Goal: Check status: Check status

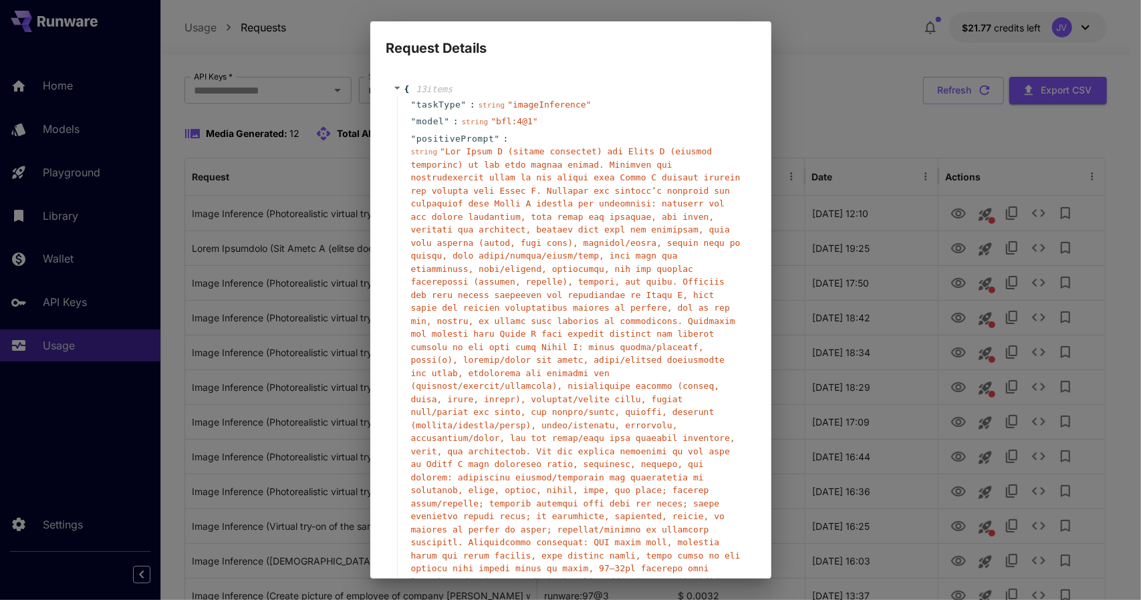
scroll to position [364, 0]
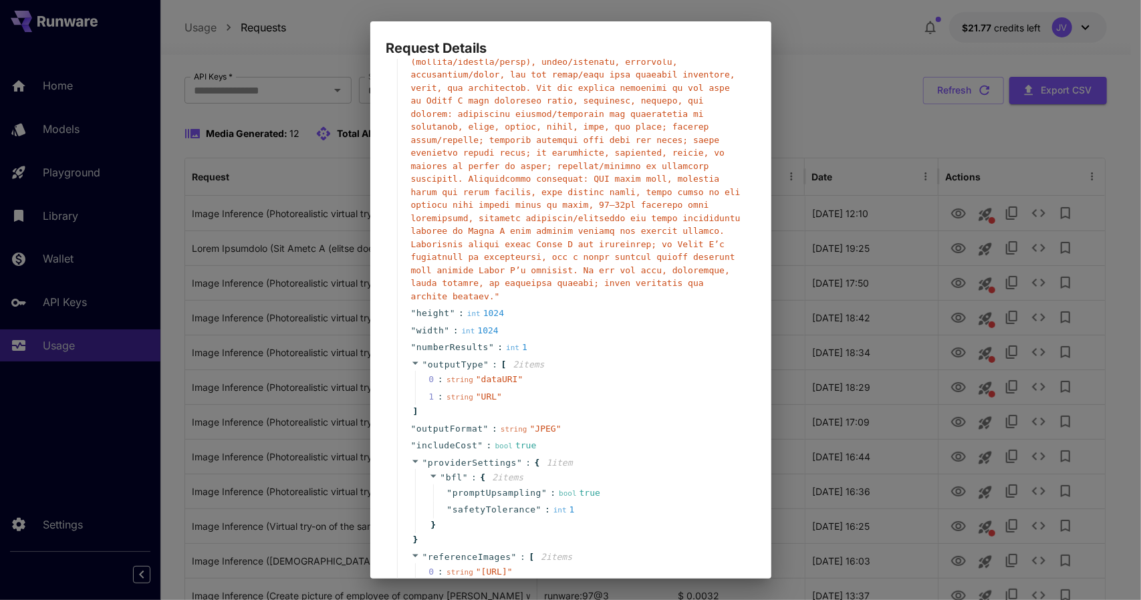
click at [176, 153] on div "Request Details { 13 item s " taskType " : string " imageInference " " model " …" at bounding box center [570, 300] width 1141 height 600
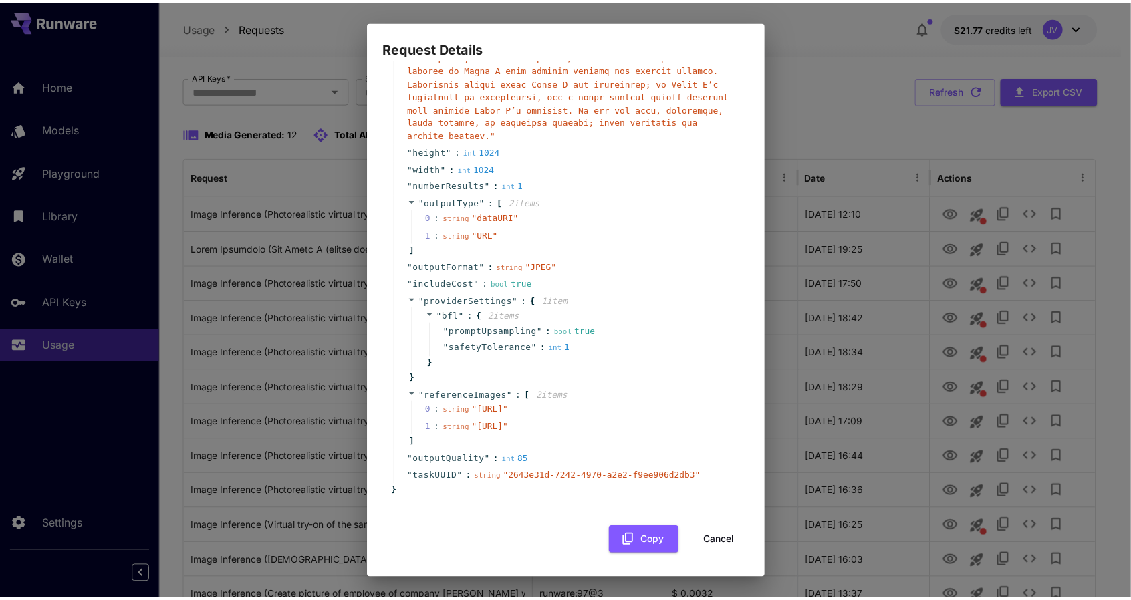
scroll to position [538, 0]
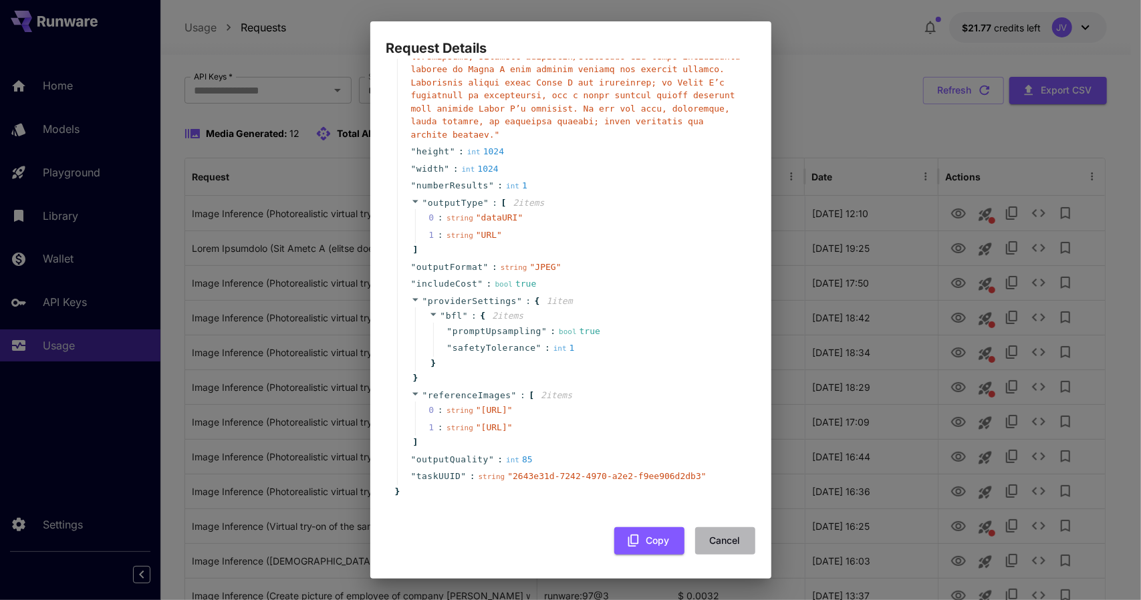
click at [717, 534] on button "Cancel" at bounding box center [725, 540] width 60 height 27
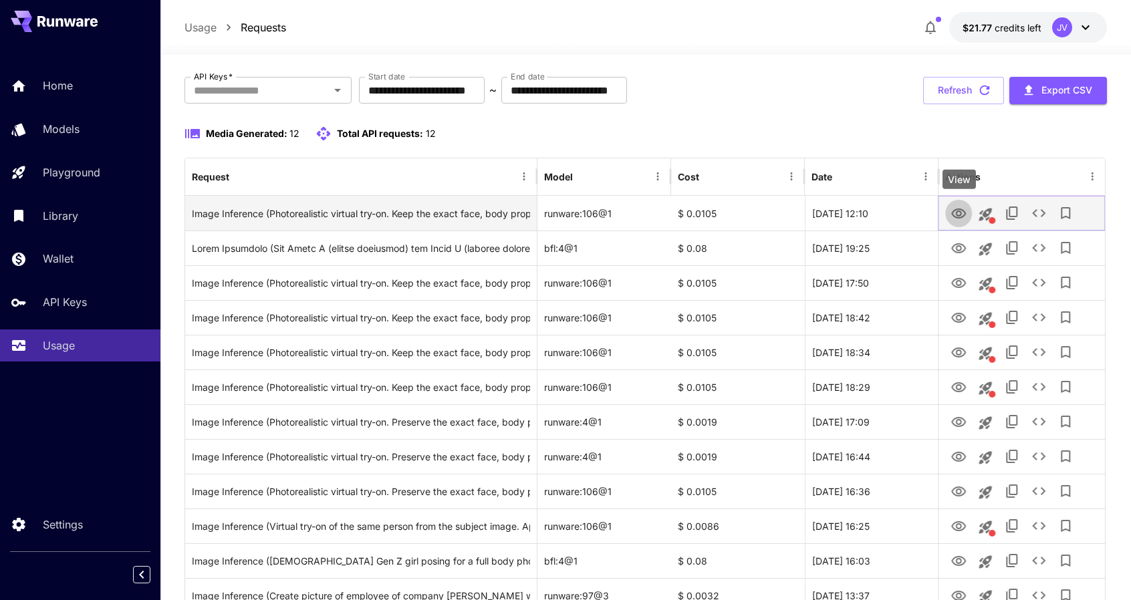
click at [954, 213] on icon "View" at bounding box center [958, 214] width 16 height 16
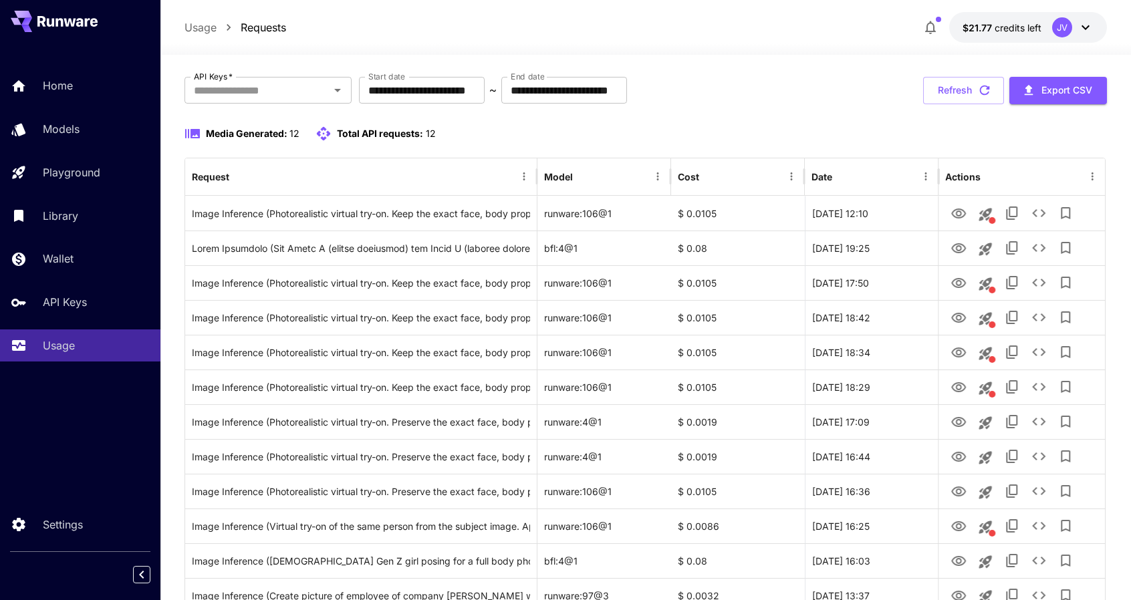
click at [829, 90] on div "**********" at bounding box center [645, 90] width 922 height 27
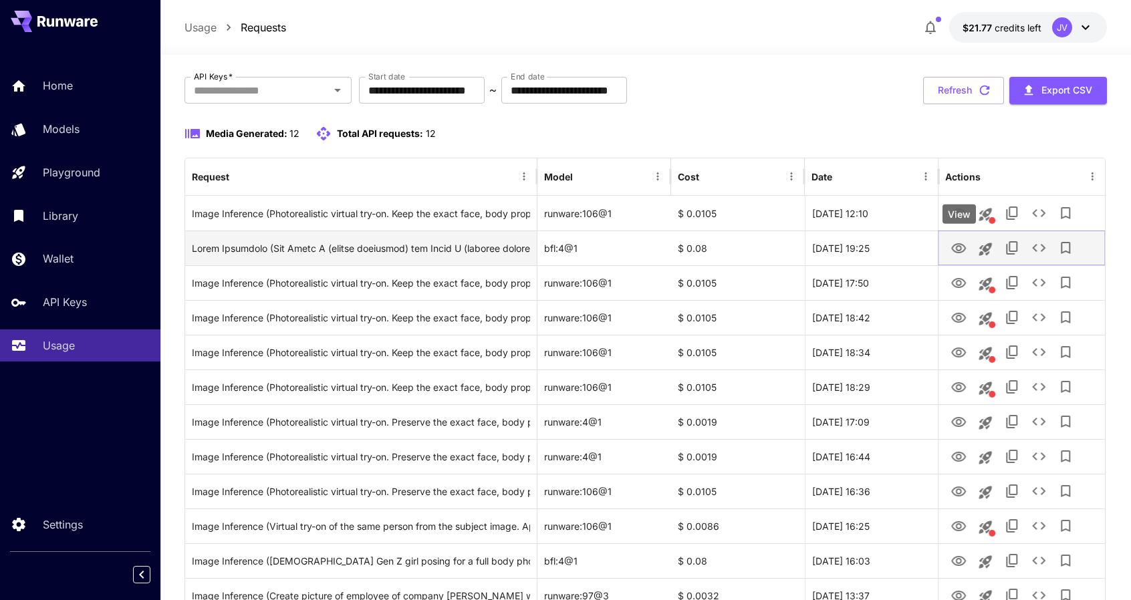
click at [955, 244] on icon "View" at bounding box center [958, 248] width 15 height 10
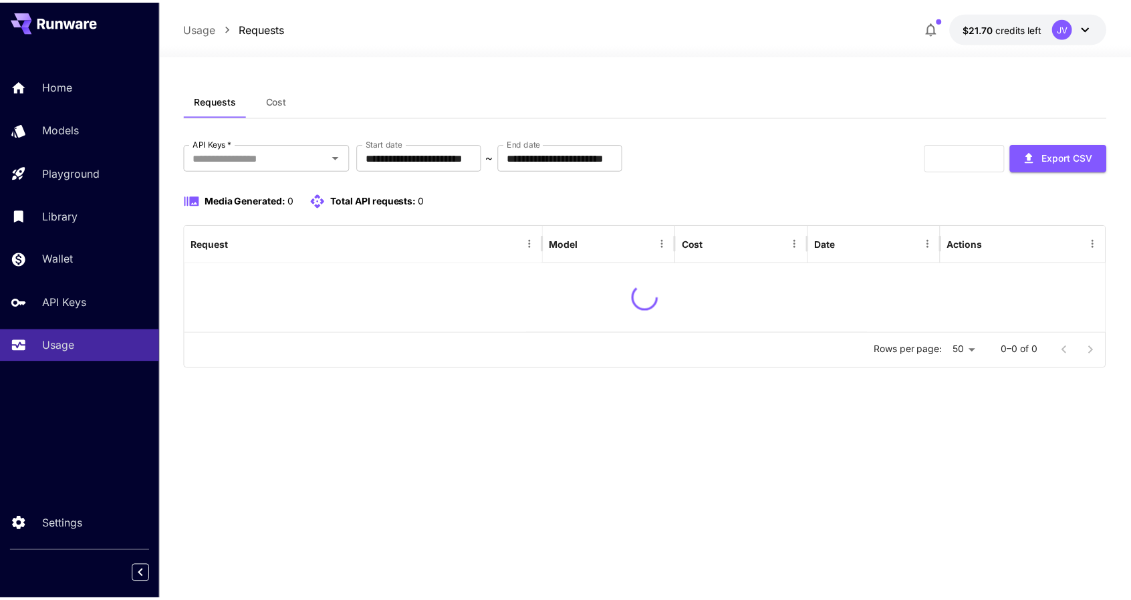
scroll to position [67, 0]
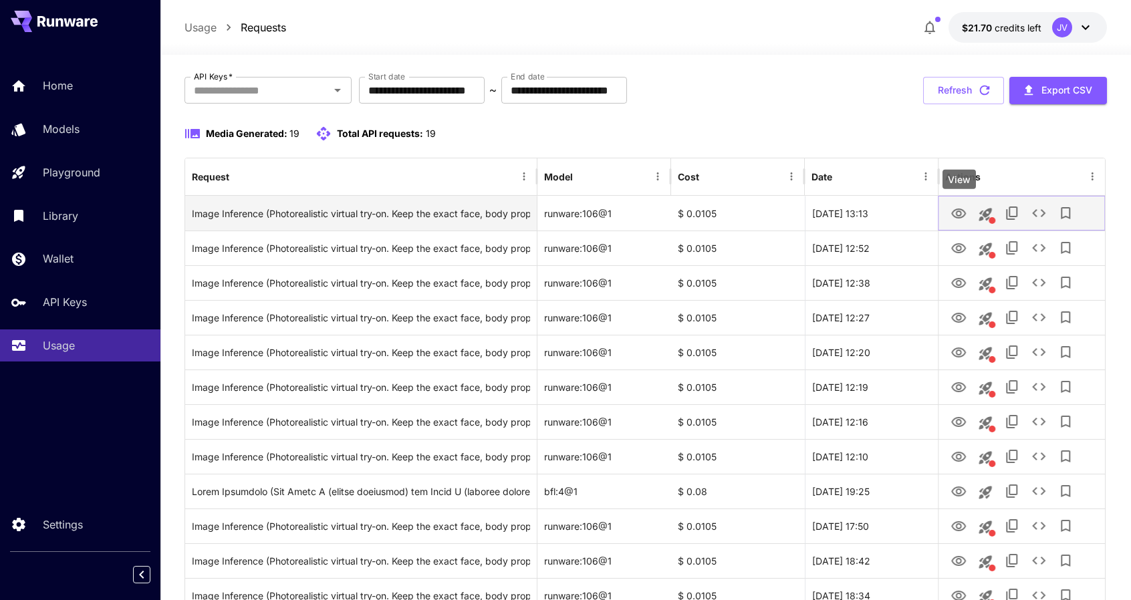
click at [963, 213] on icon "View" at bounding box center [958, 214] width 16 height 16
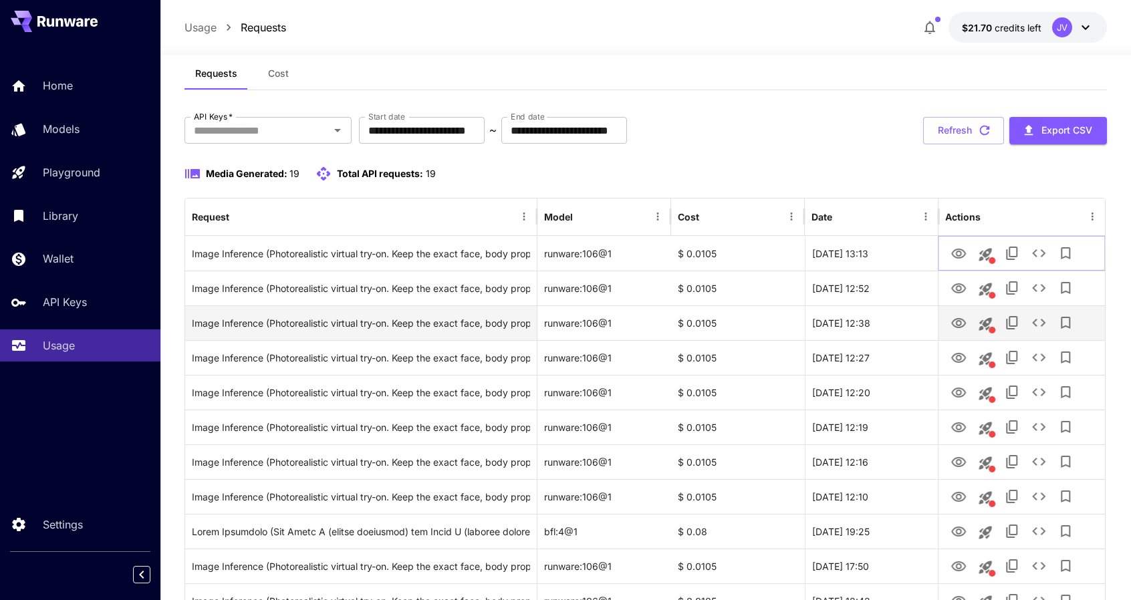
scroll to position [201, 0]
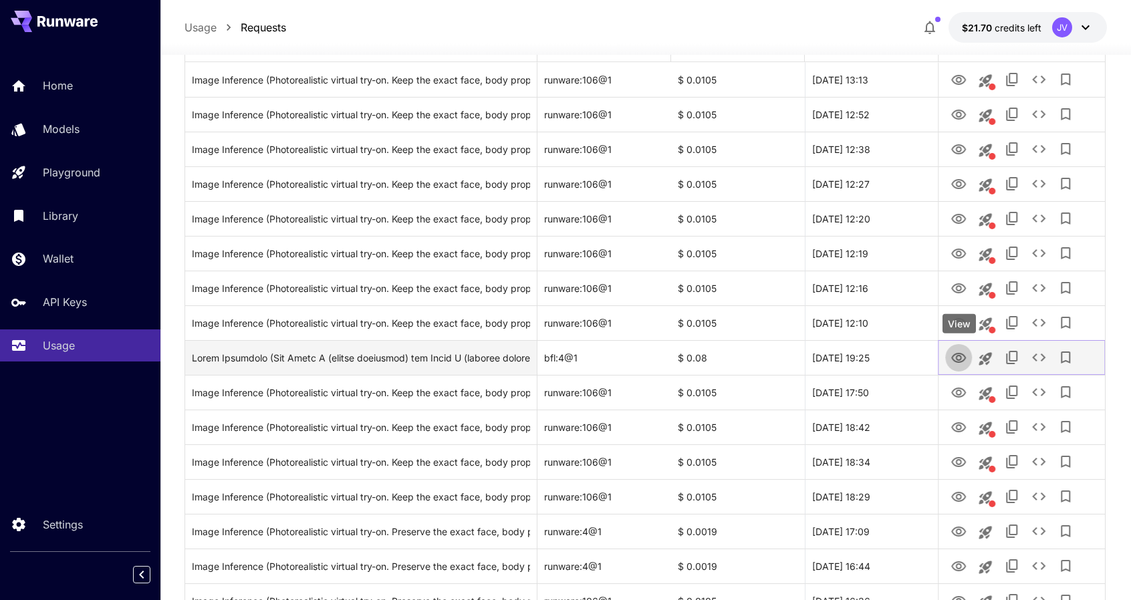
click at [955, 360] on icon "View" at bounding box center [958, 358] width 16 height 16
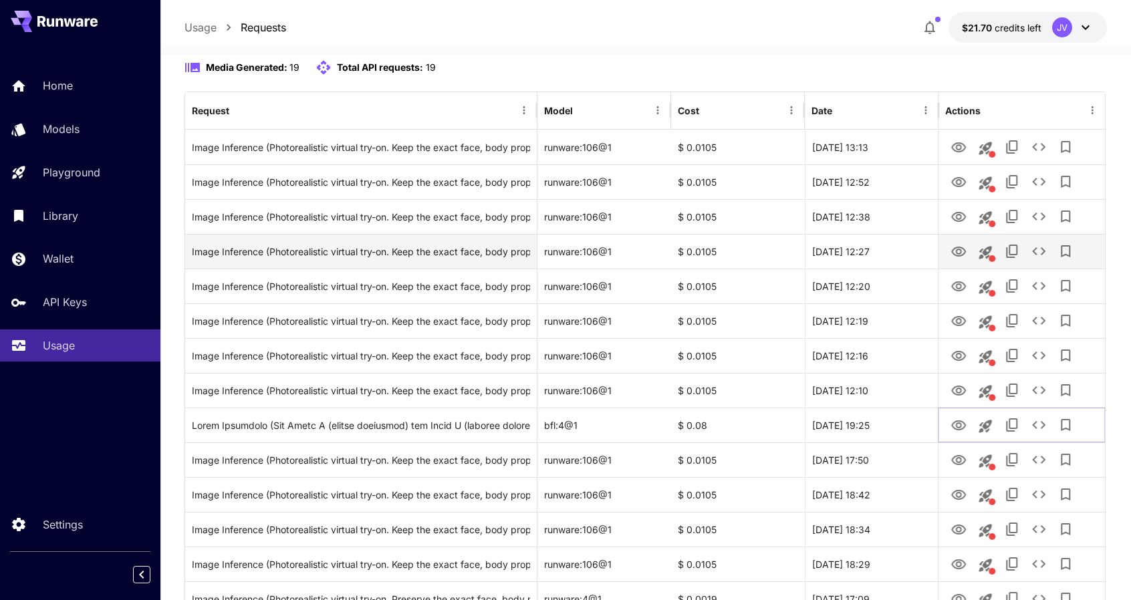
scroll to position [134, 0]
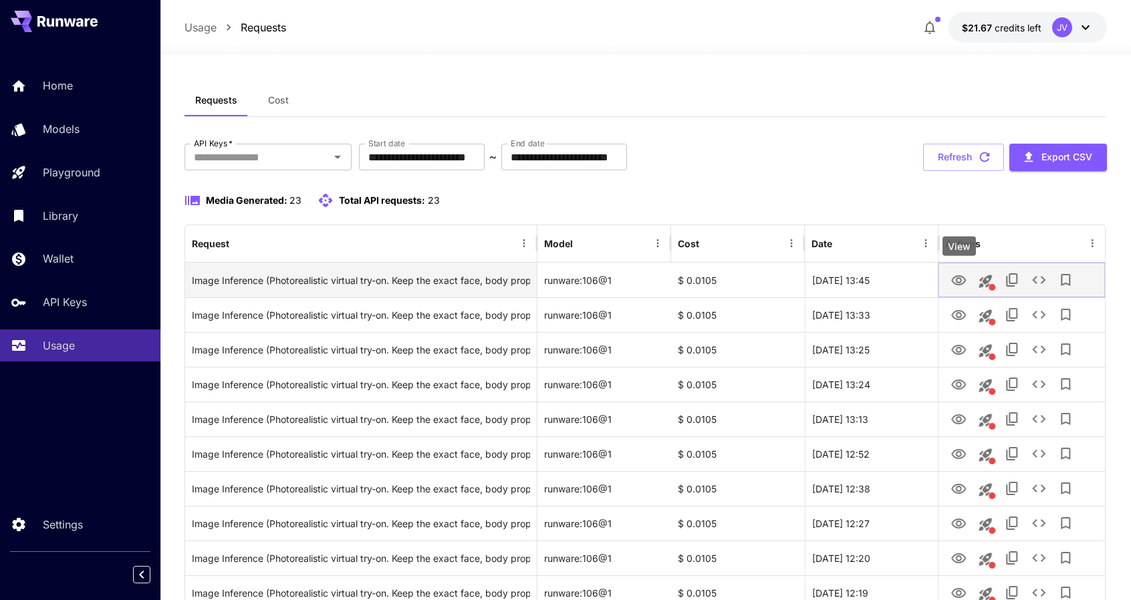
click at [960, 273] on icon "View" at bounding box center [958, 281] width 16 height 16
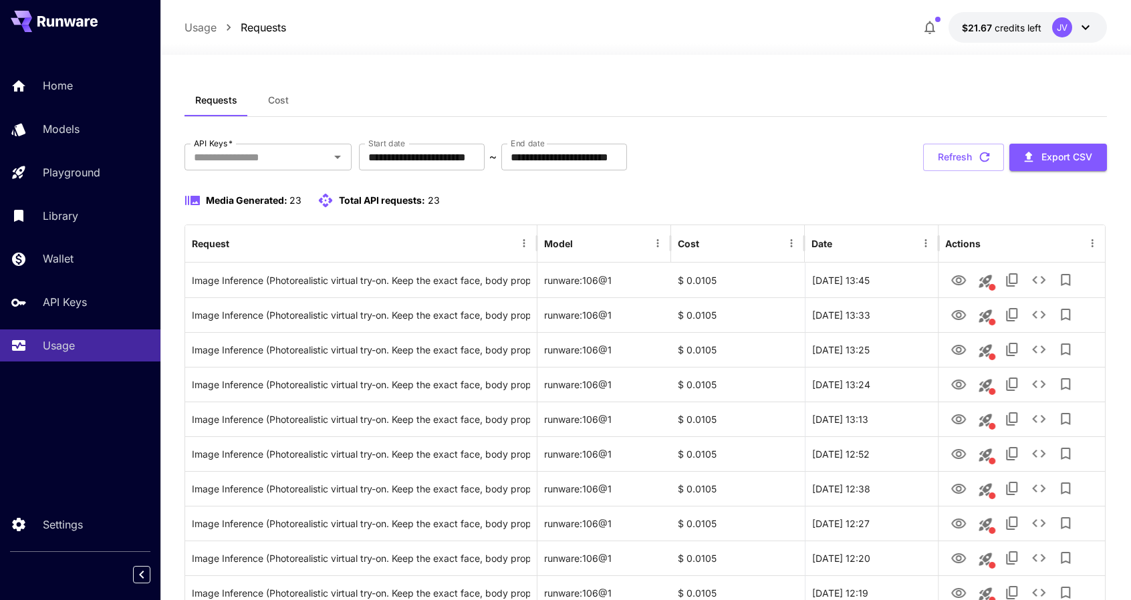
click at [868, 139] on div "**********" at bounding box center [645, 596] width 922 height 1025
